Goal: Information Seeking & Learning: Learn about a topic

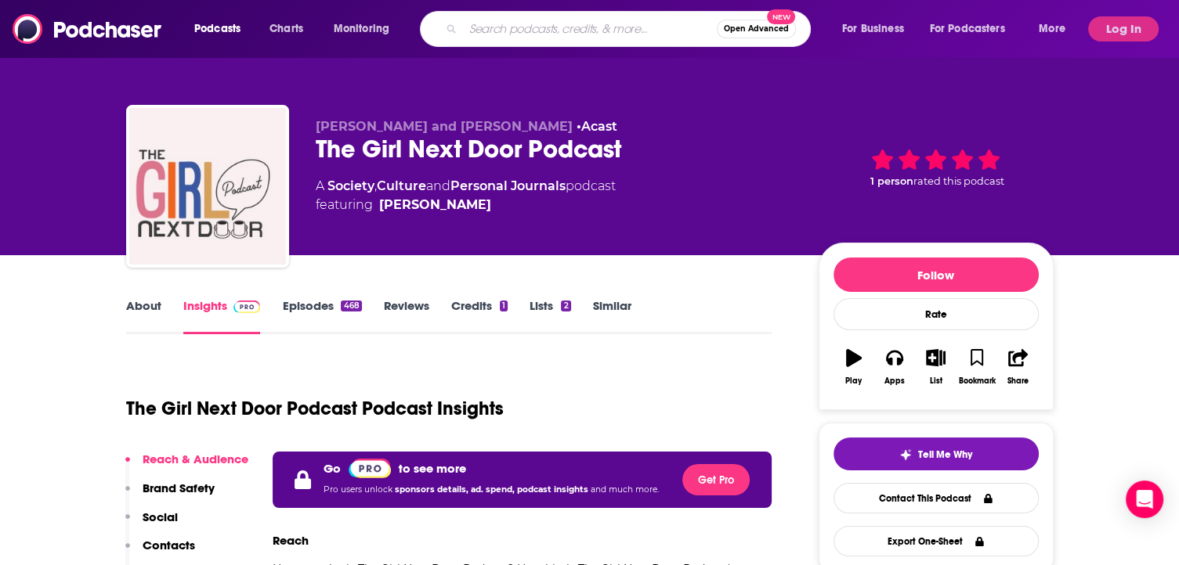
click at [493, 31] on input "Search podcasts, credits, & more..." at bounding box center [590, 28] width 254 height 25
paste input "Broken Beautiful Me"
type input "Broken Beautiful Me"
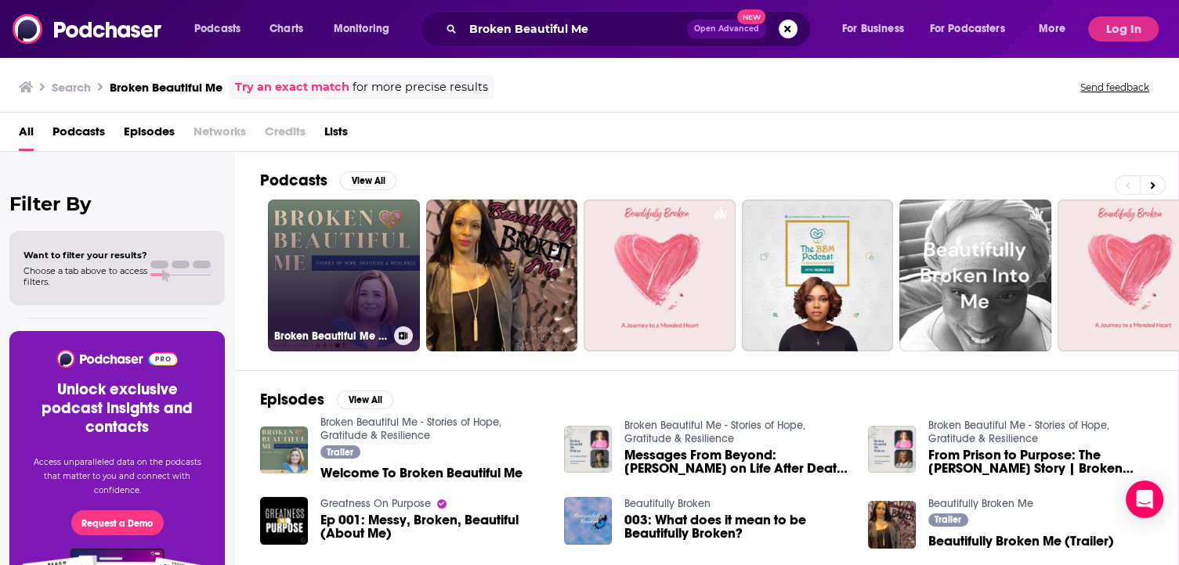
click at [331, 273] on link "Broken Beautiful Me - Stories of Hope, Gratitude & Resilience" at bounding box center [344, 276] width 152 height 152
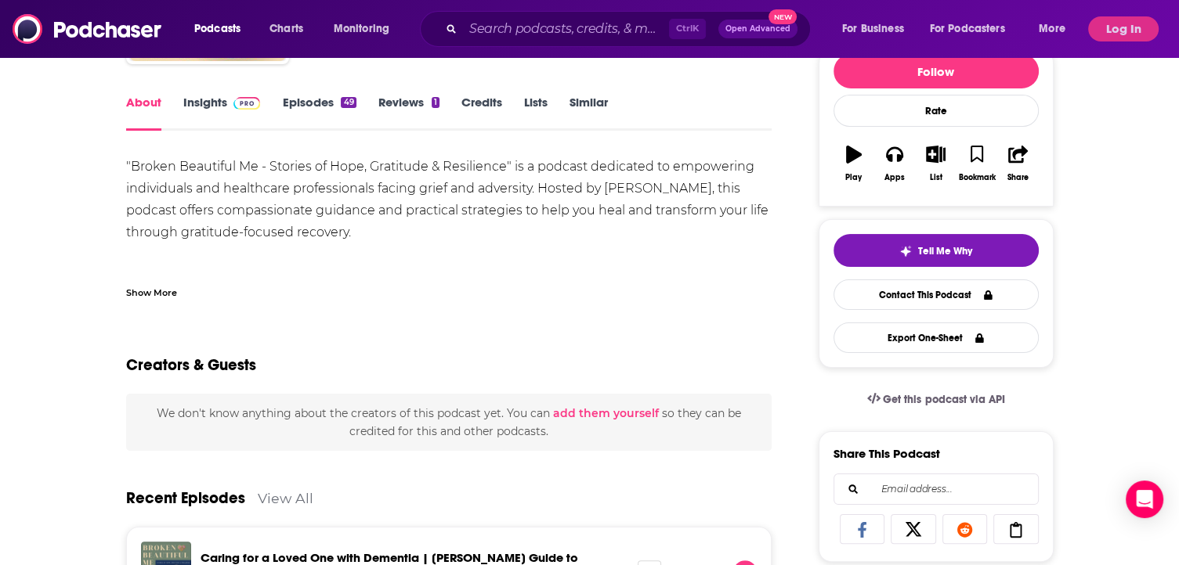
scroll to position [78, 0]
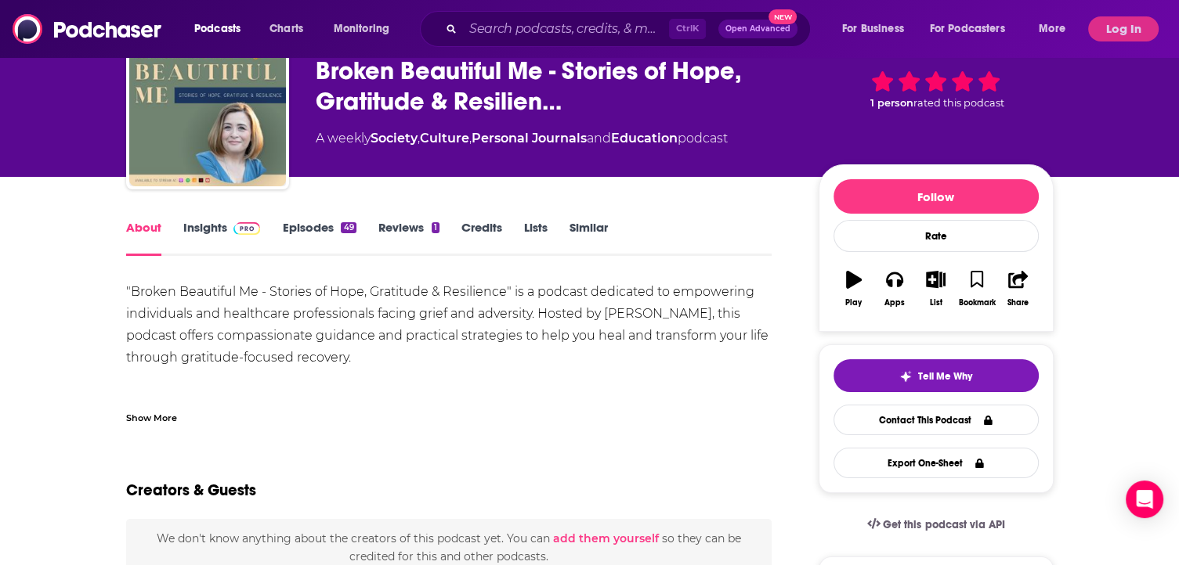
click at [218, 228] on link "Insights" at bounding box center [222, 238] width 78 height 36
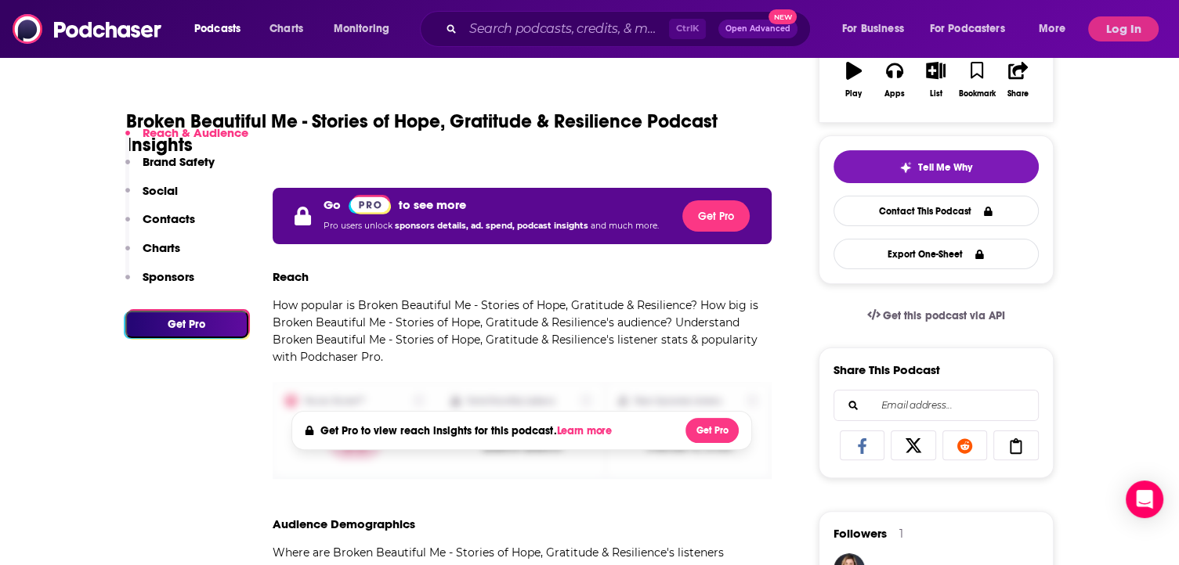
scroll to position [392, 0]
